Goal: Task Accomplishment & Management: Complete application form

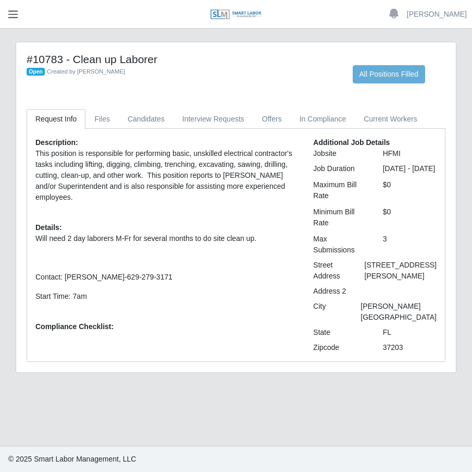
click at [8, 15] on span "button" at bounding box center [13, 14] width 14 height 12
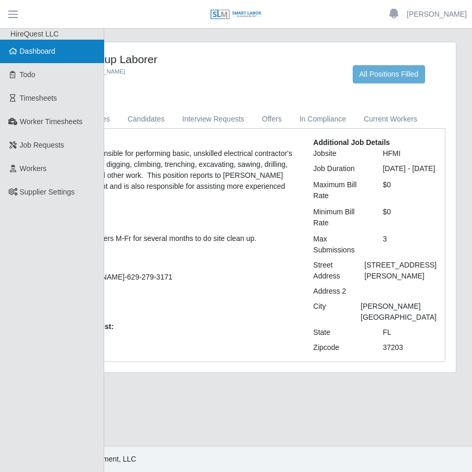
click at [38, 49] on span "Dashboard" at bounding box center [38, 51] width 36 height 8
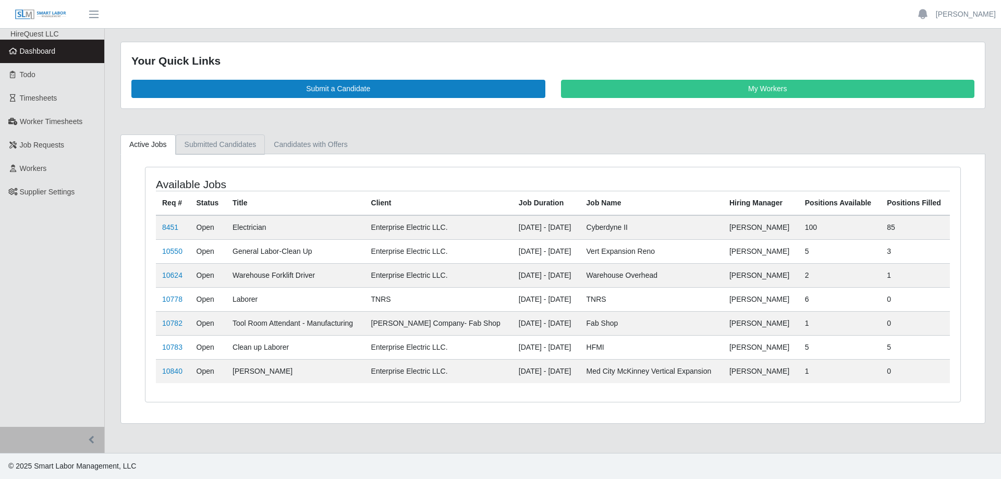
click at [228, 148] on link "Submitted Candidates" at bounding box center [221, 145] width 90 height 20
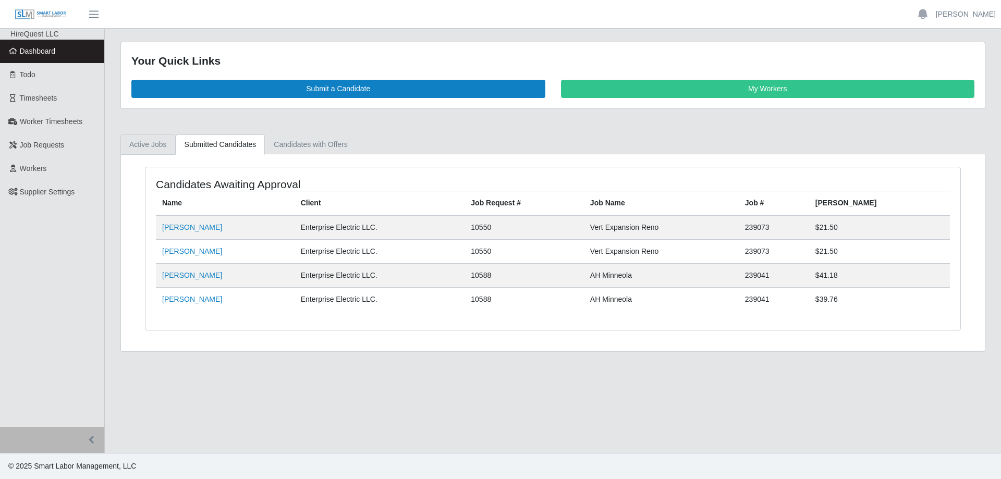
click at [160, 146] on link "Active Jobs" at bounding box center [147, 145] width 55 height 20
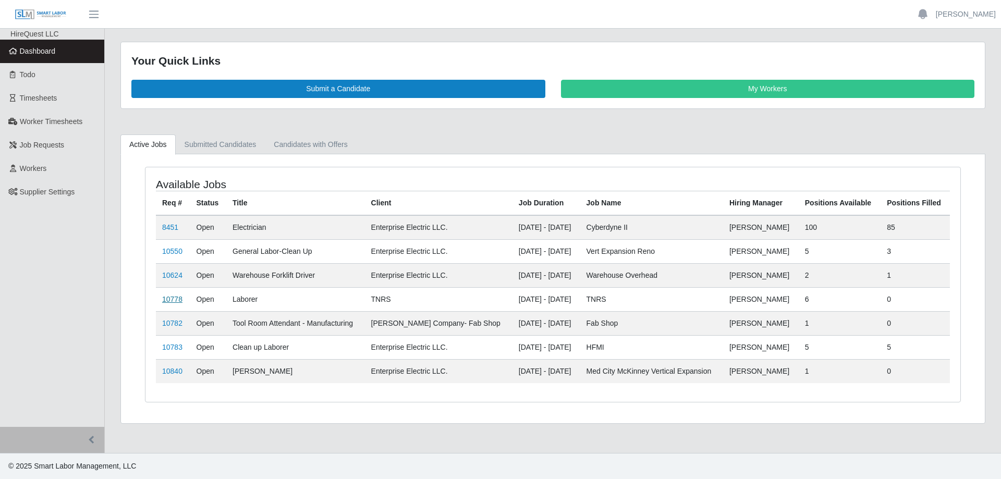
click at [174, 300] on link "10778" at bounding box center [172, 299] width 20 height 8
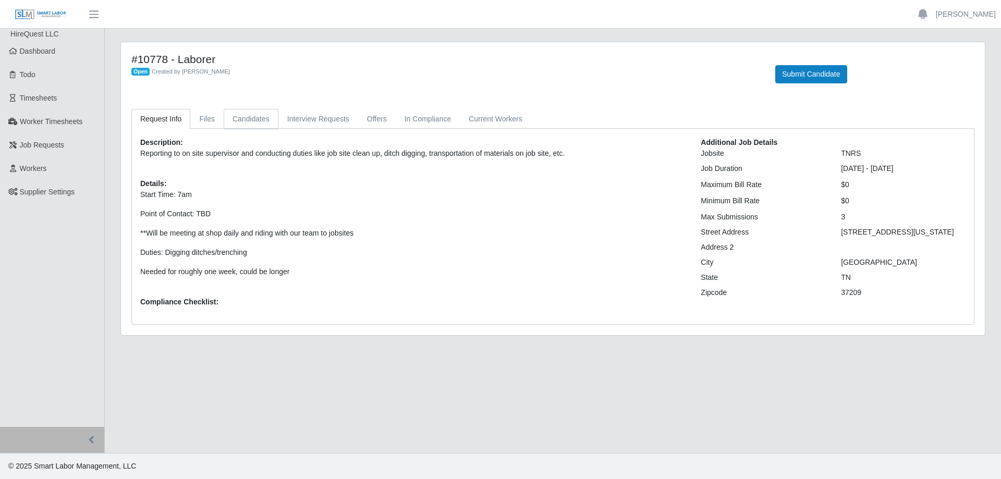
click at [248, 124] on link "Candidates" at bounding box center [251, 119] width 55 height 20
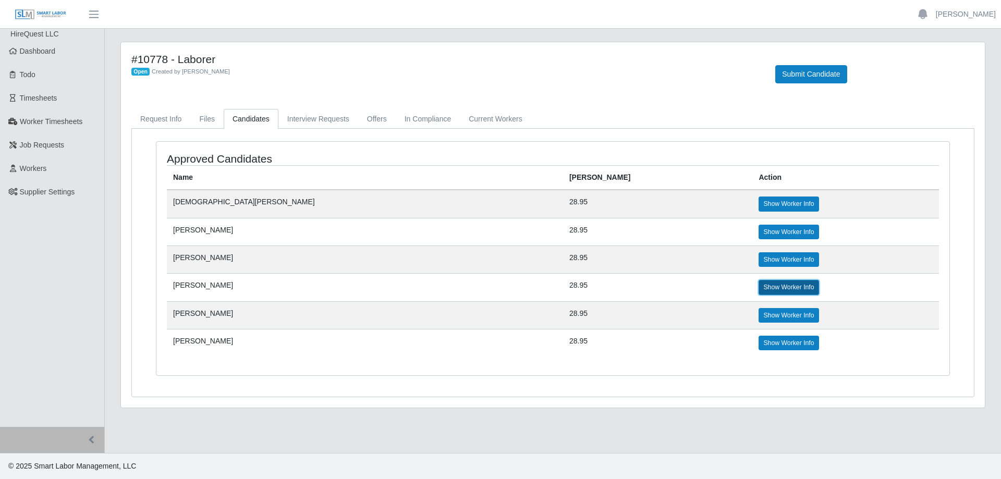
click at [759, 288] on link "Show Worker Info" at bounding box center [789, 287] width 60 height 15
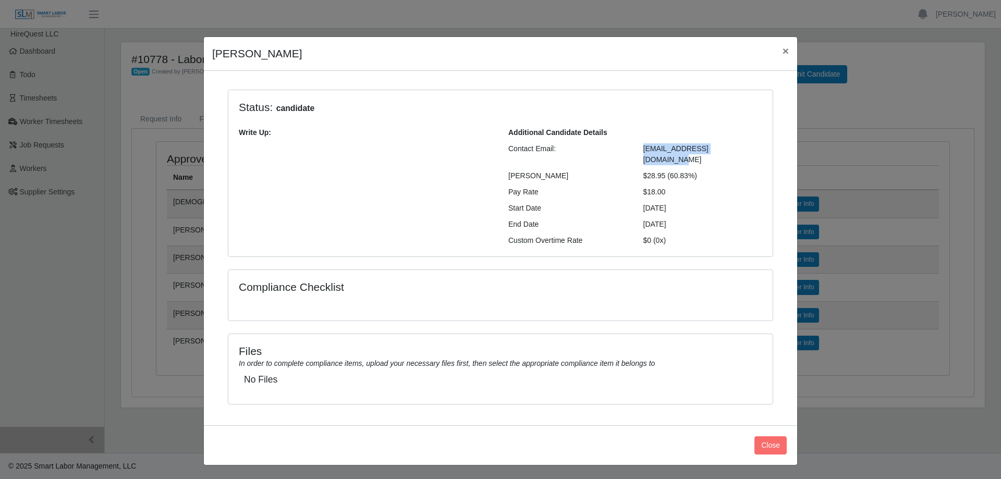
drag, startPoint x: 741, startPoint y: 148, endPoint x: 644, endPoint y: 150, distance: 97.0
click at [644, 150] on div "jameskneeland42@gmail.com" at bounding box center [703, 154] width 135 height 22
copy span "jameskneeland42@gmail.com"
click at [781, 55] on button "×" at bounding box center [785, 51] width 23 height 28
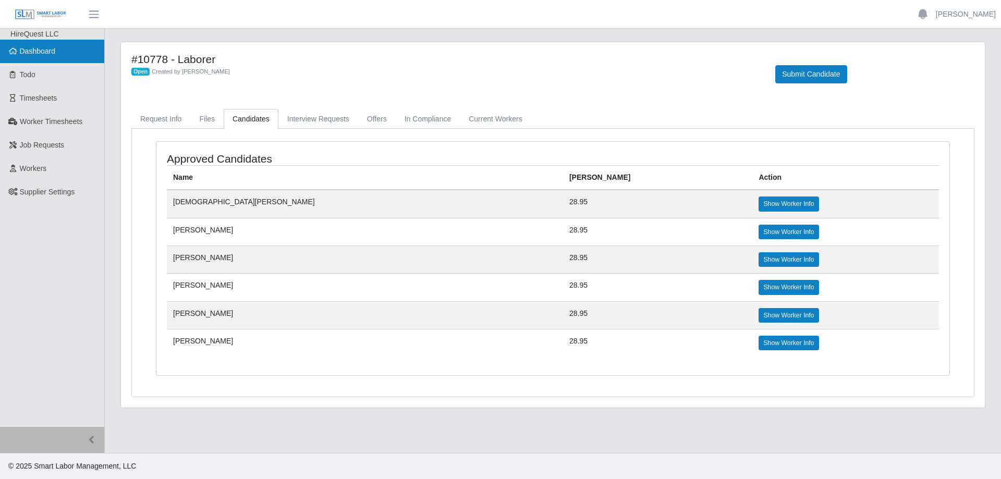
click at [48, 54] on span "Dashboard" at bounding box center [38, 51] width 36 height 8
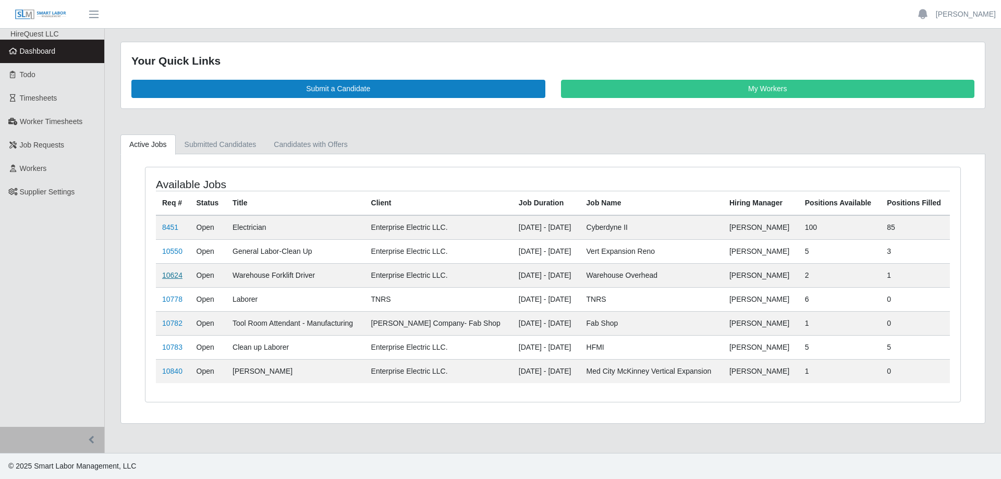
click at [167, 273] on link "10624" at bounding box center [172, 275] width 20 height 8
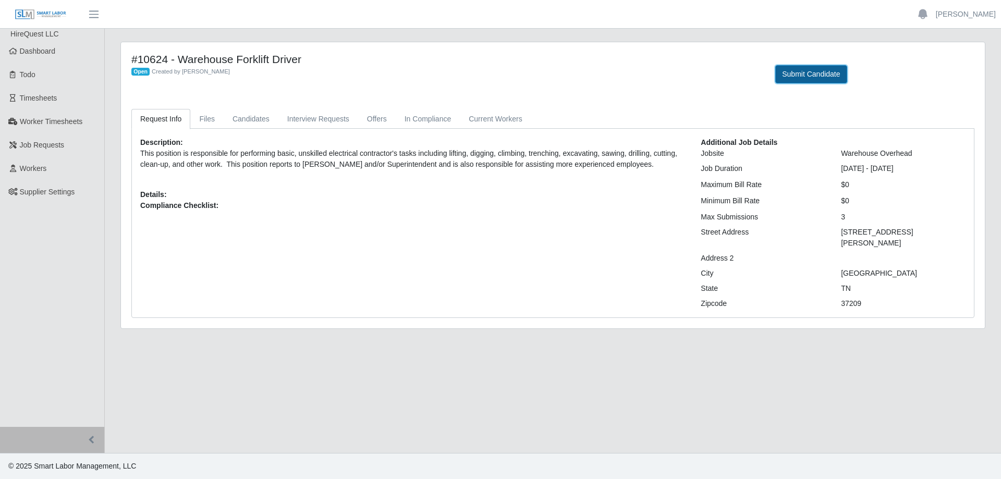
click at [805, 71] on button "Submit Candidate" at bounding box center [810, 74] width 71 height 18
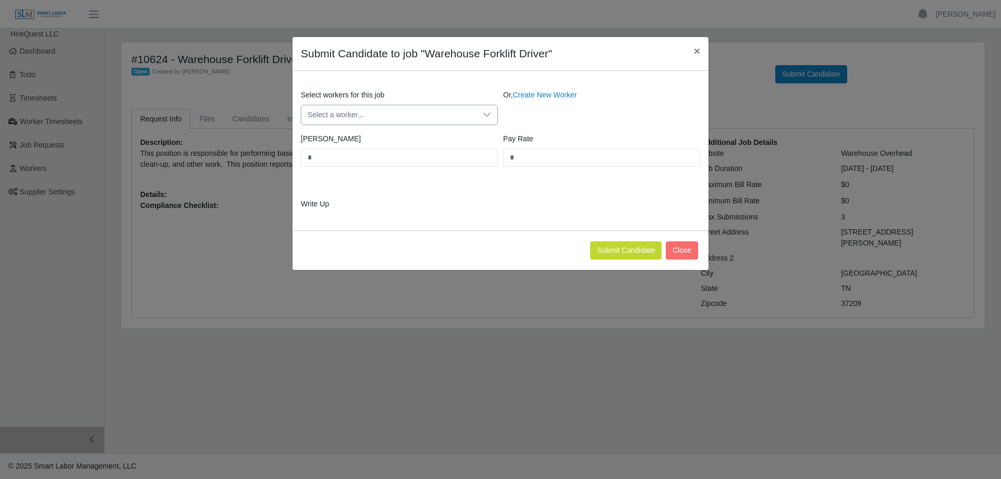
click at [393, 118] on span "Select a worker..." at bounding box center [388, 114] width 175 height 19
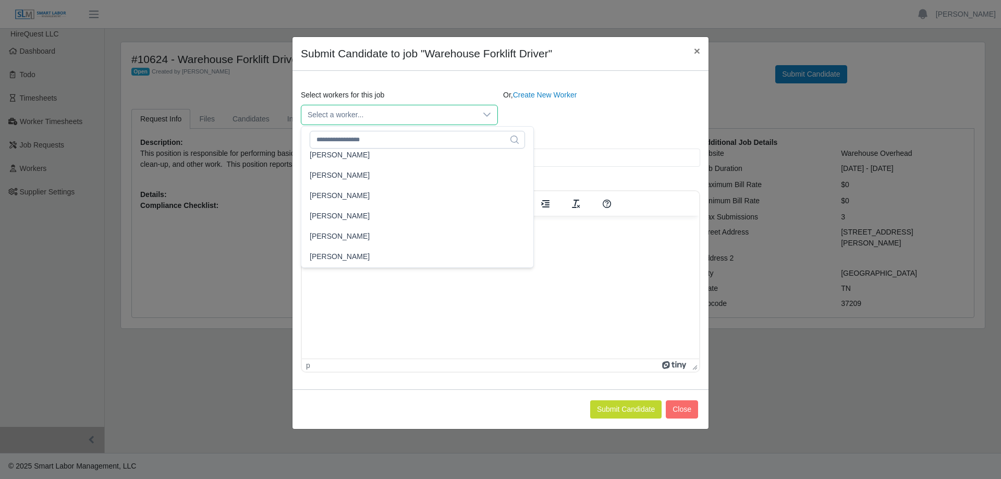
scroll to position [9027, 0]
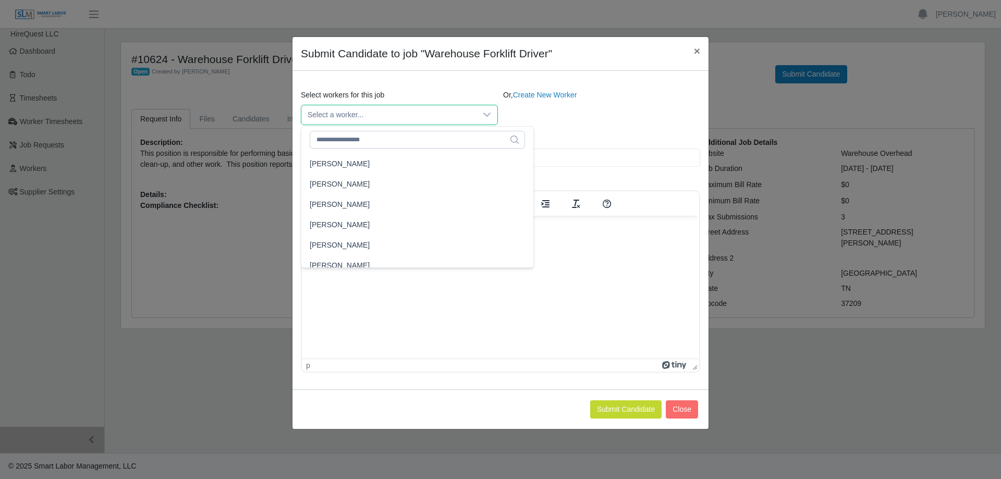
click at [339, 243] on span "James Kneeland" at bounding box center [340, 245] width 60 height 11
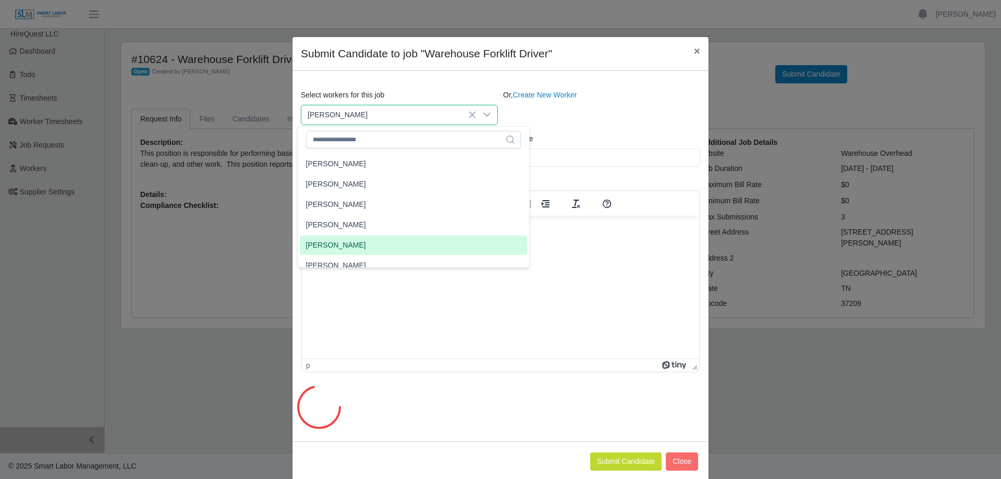
type input "*****"
type input "**"
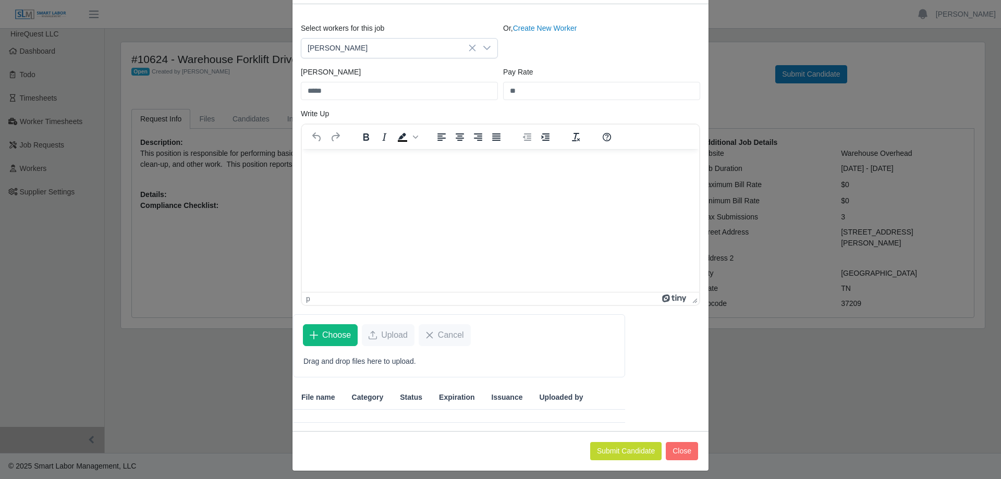
scroll to position [74, 0]
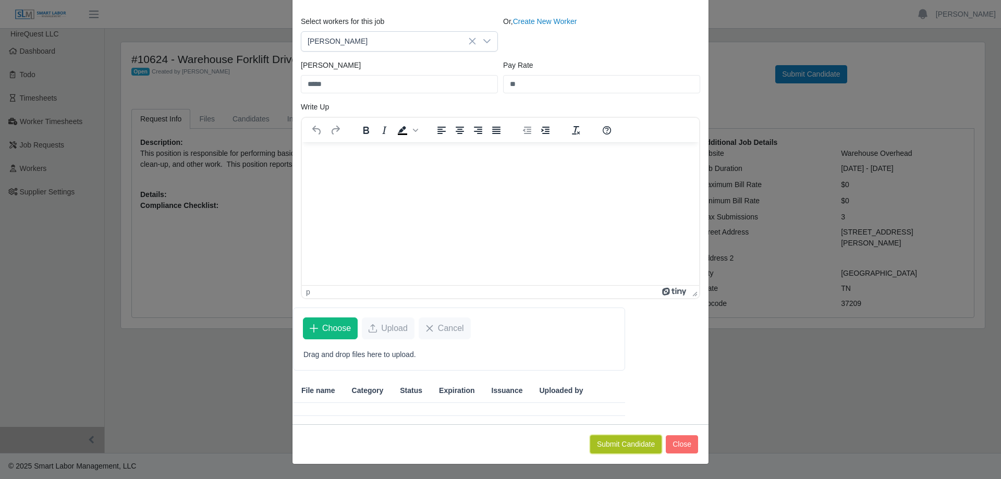
click at [630, 448] on button "Submit Candidate" at bounding box center [625, 444] width 71 height 18
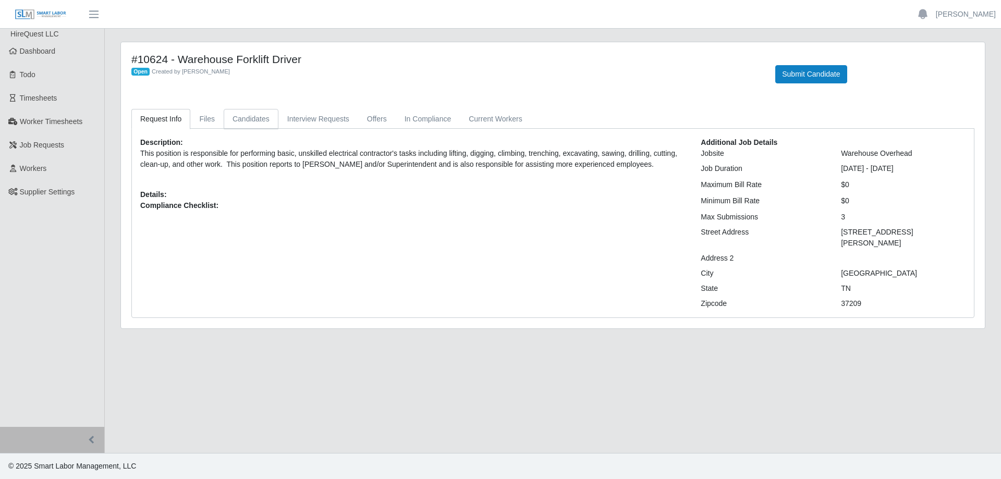
click at [249, 111] on link "Candidates" at bounding box center [251, 119] width 55 height 20
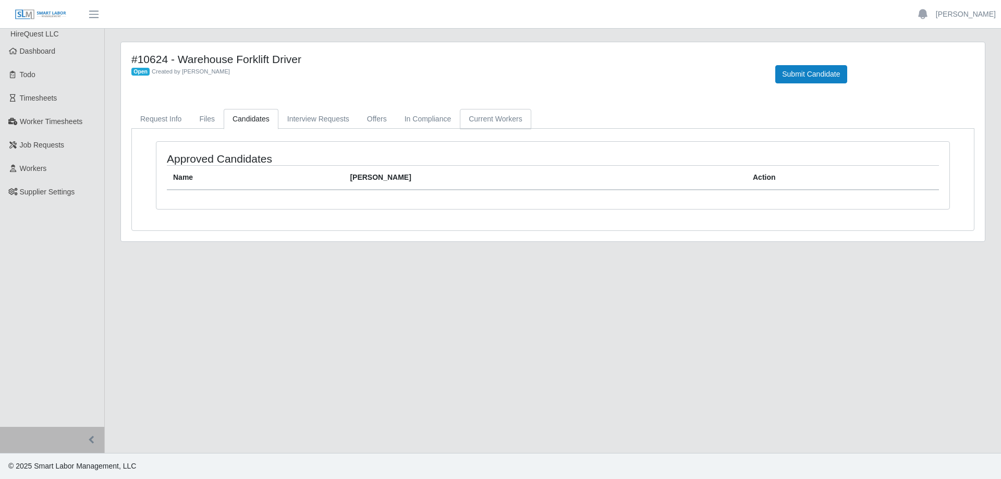
click at [485, 116] on link "Current Workers" at bounding box center [495, 119] width 71 height 20
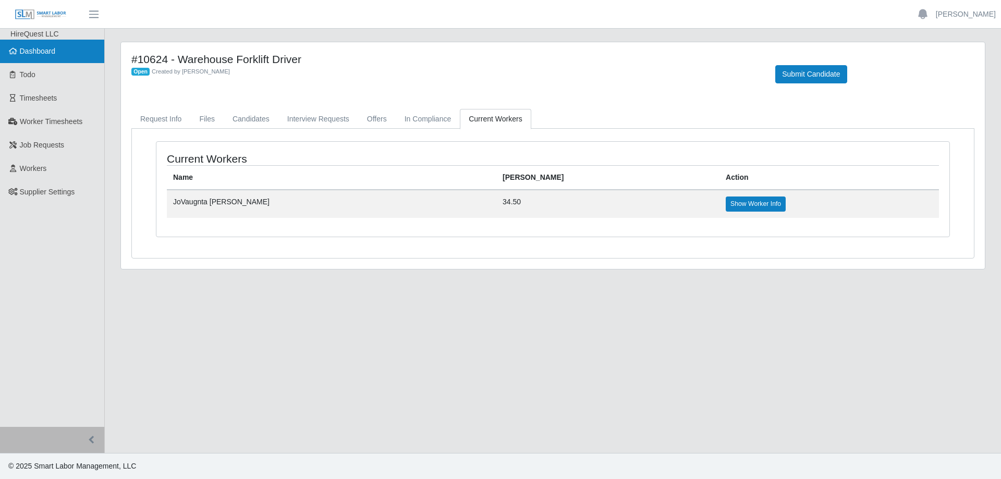
click at [61, 53] on link "Dashboard" at bounding box center [52, 51] width 104 height 23
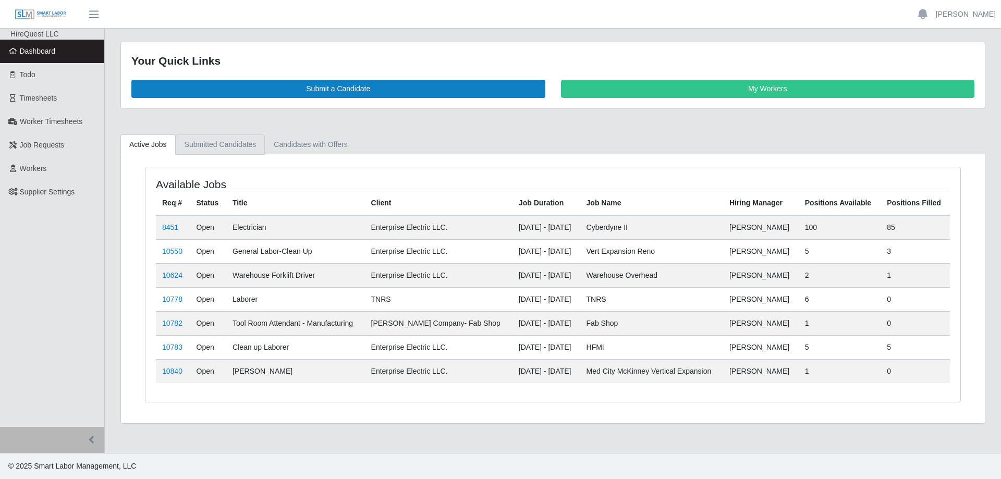
click at [215, 143] on link "Submitted Candidates" at bounding box center [221, 145] width 90 height 20
